Goal: Entertainment & Leisure: Consume media (video, audio)

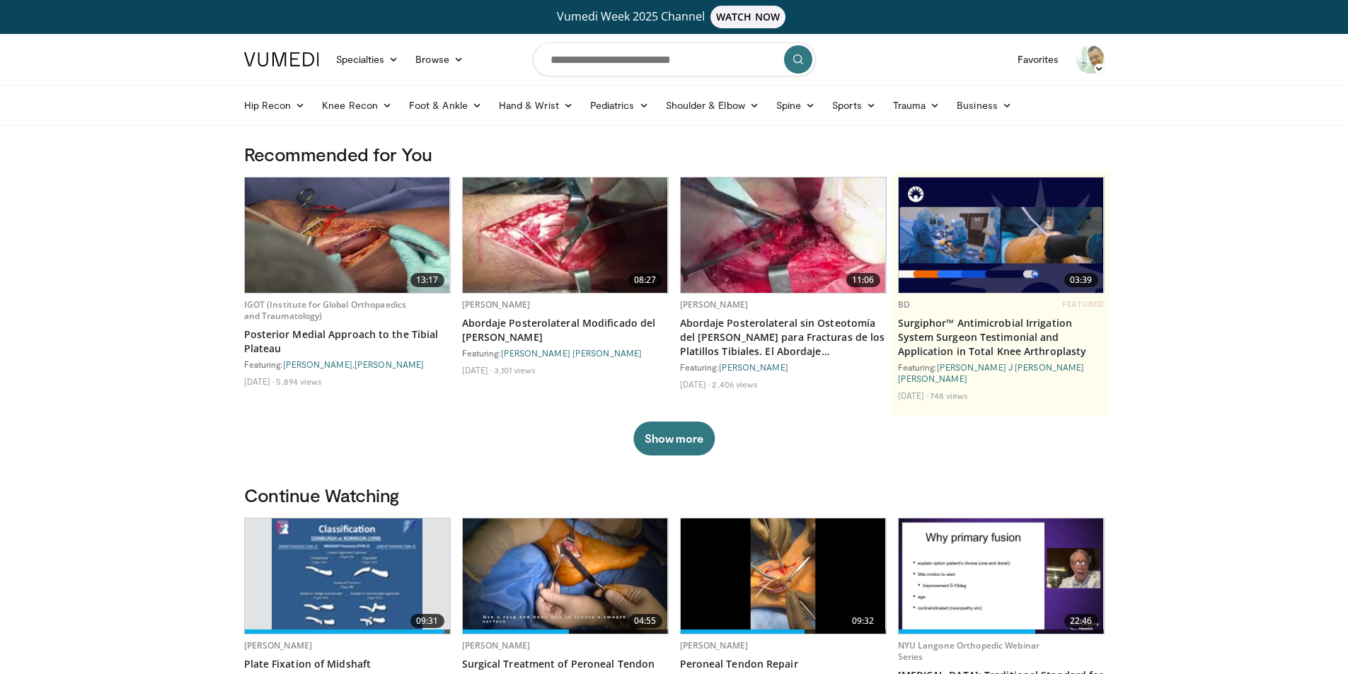
scroll to position [495, 0]
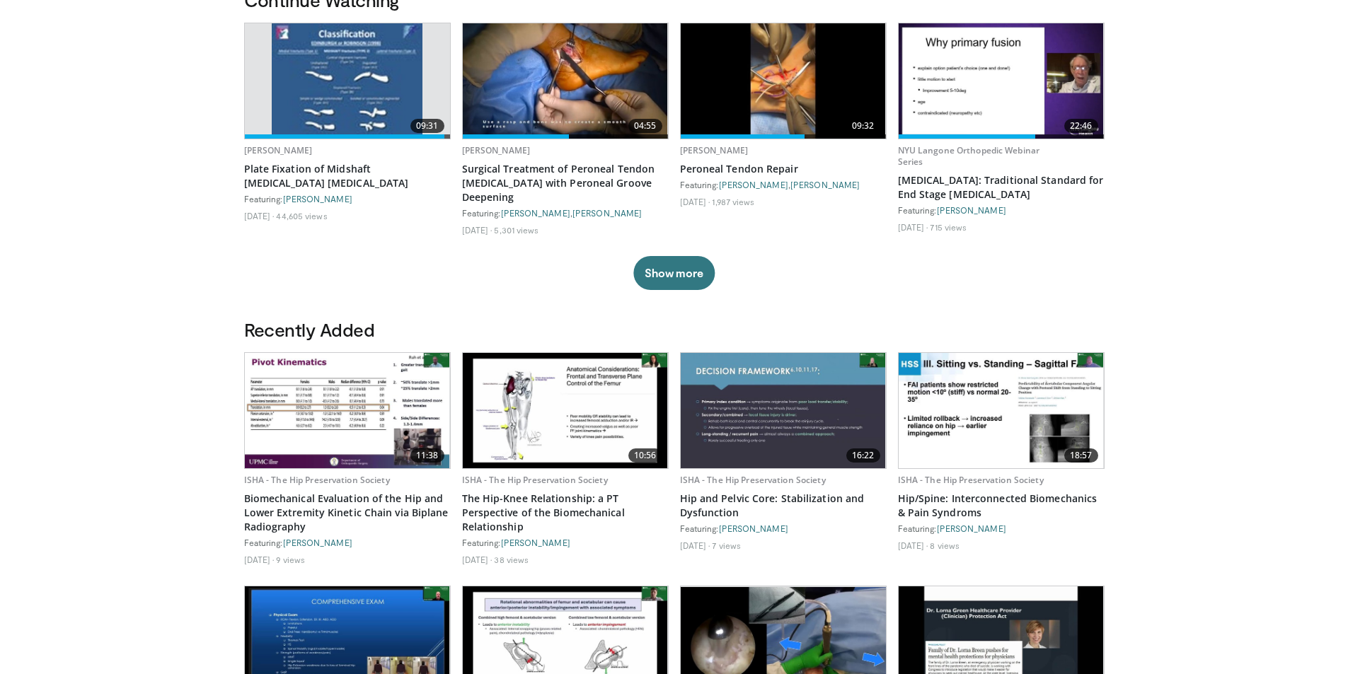
click at [1010, 79] on img at bounding box center [1001, 80] width 205 height 115
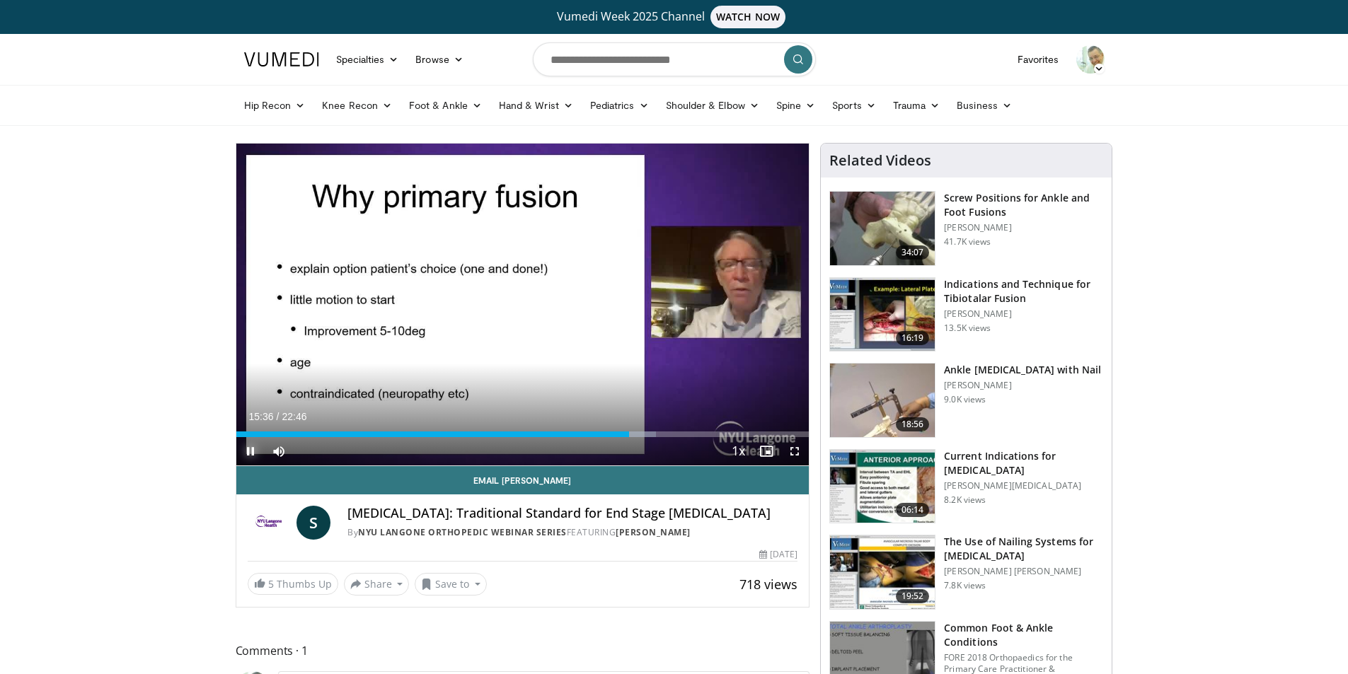
click at [248, 448] on span "Video Player" at bounding box center [250, 451] width 28 height 28
